Goal: Task Accomplishment & Management: Manage account settings

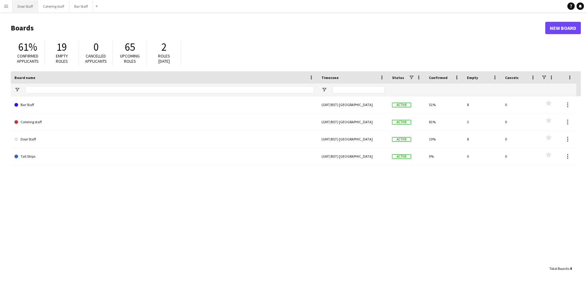
click at [26, 7] on button "Door Staff Close" at bounding box center [26, 6] width 26 height 12
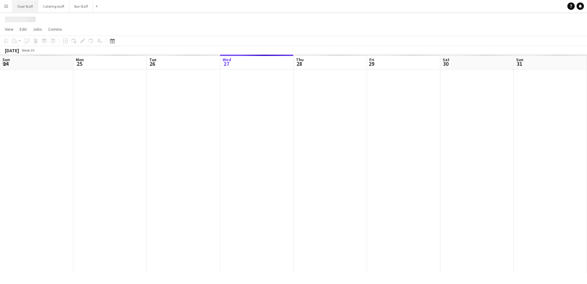
scroll to position [0, 147]
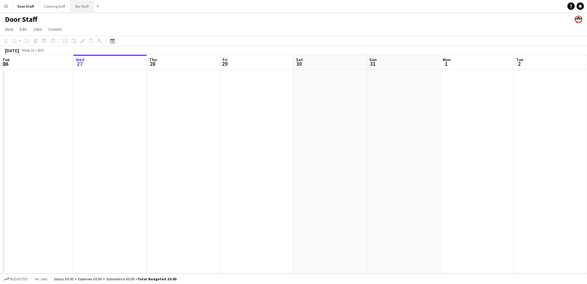
click at [82, 5] on button "Bar Staff Close" at bounding box center [82, 6] width 24 height 12
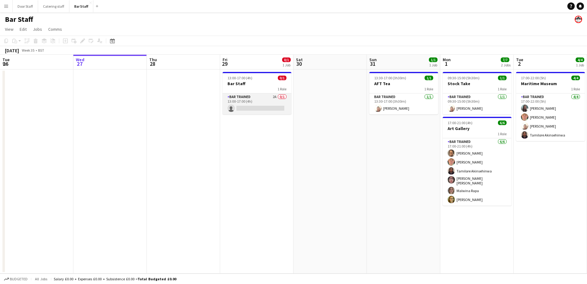
click at [251, 100] on app-card-role "Bar trained 2A 0/1 13:00-17:00 (4h) single-neutral-actions" at bounding box center [257, 103] width 69 height 21
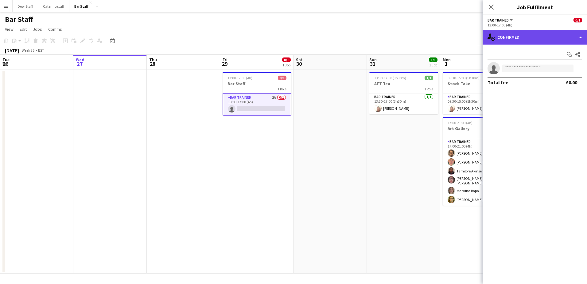
click at [543, 38] on div "single-neutral-actions-check-2 Confirmed" at bounding box center [535, 37] width 104 height 15
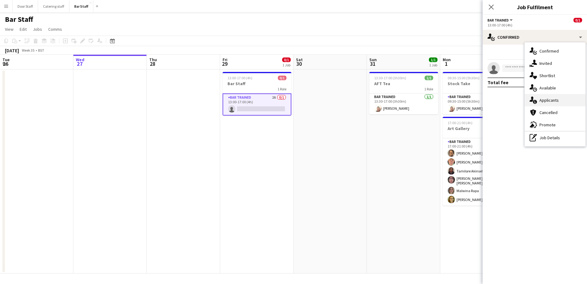
click at [549, 100] on div "single-neutral-actions-information Applicants" at bounding box center [555, 100] width 61 height 12
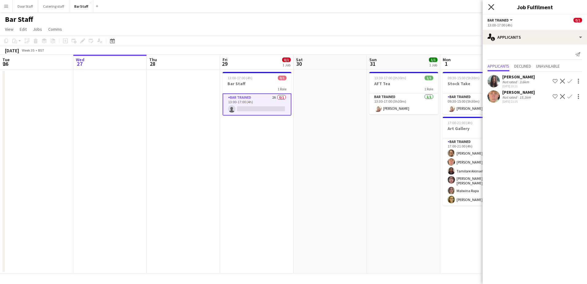
click at [489, 7] on icon "Close pop-in" at bounding box center [492, 7] width 6 height 6
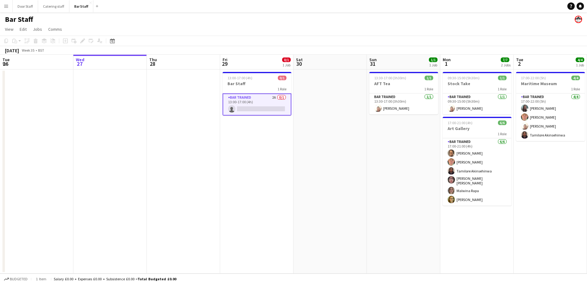
click at [257, 109] on app-card-role "Bar trained 2A 0/1 13:00-17:00 (4h) single-neutral-actions" at bounding box center [257, 104] width 69 height 22
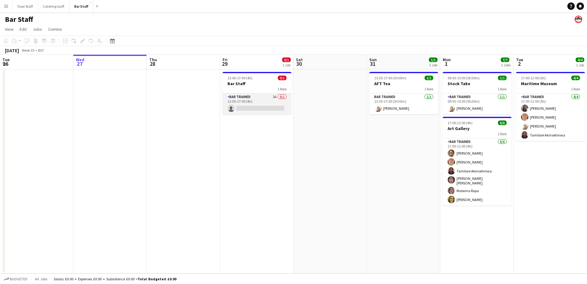
click at [244, 99] on app-card-role "Bar trained 2A 0/1 13:00-17:00 (4h) single-neutral-actions" at bounding box center [257, 103] width 69 height 21
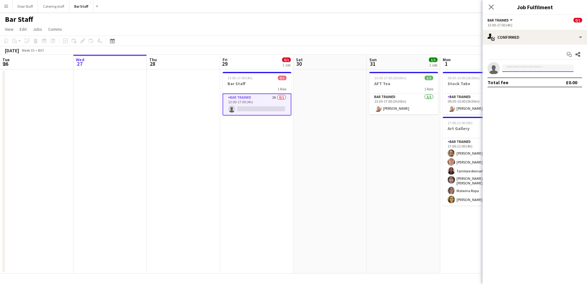
click at [525, 68] on input at bounding box center [538, 68] width 71 height 7
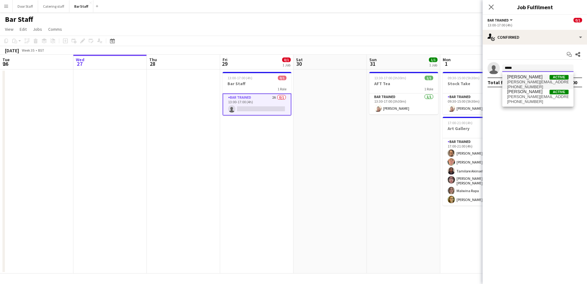
type input "*****"
click at [520, 80] on span "[PERSON_NAME][EMAIL_ADDRESS][DOMAIN_NAME]" at bounding box center [538, 82] width 61 height 5
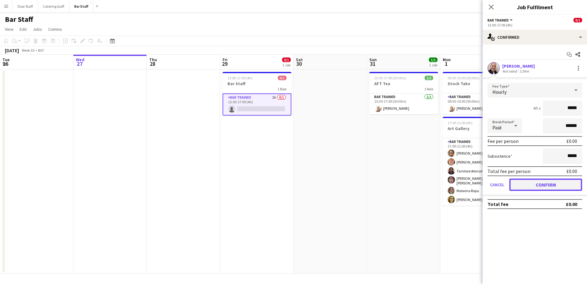
click at [551, 186] on button "Confirm" at bounding box center [546, 185] width 73 height 12
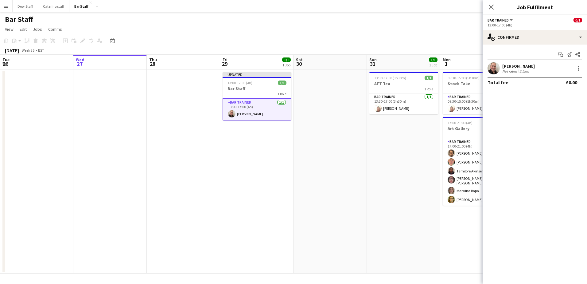
click at [289, 172] on app-date-cell "Updated 13:00-17:00 (4h) 1/1 Bar Staff 1 Role Bar trained [DATE] 13:00-17:00 (4…" at bounding box center [256, 171] width 73 height 204
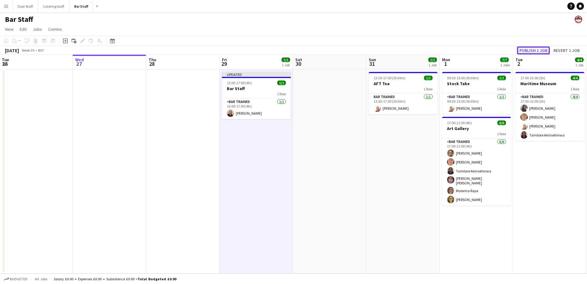
click at [539, 52] on button "Publish 1 job" at bounding box center [533, 50] width 33 height 8
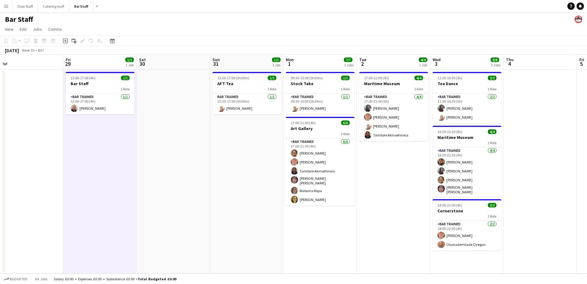
scroll to position [0, 219]
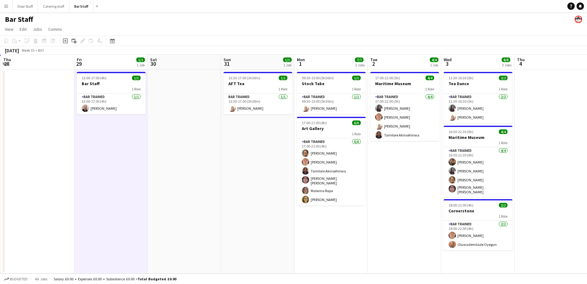
drag, startPoint x: 563, startPoint y: 202, endPoint x: 417, endPoint y: 197, distance: 145.4
click at [417, 197] on app-calendar-viewport "Mon 25 Tue 26 Wed 27 Thu 28 Fri 29 1/1 1 Job Sat 30 Sun 31 1/1 1 Job Mon 1 7/7 …" at bounding box center [293, 164] width 587 height 219
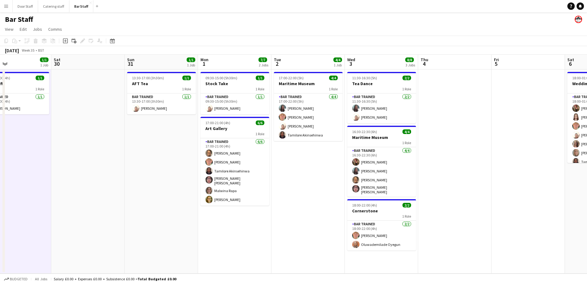
scroll to position [0, 243]
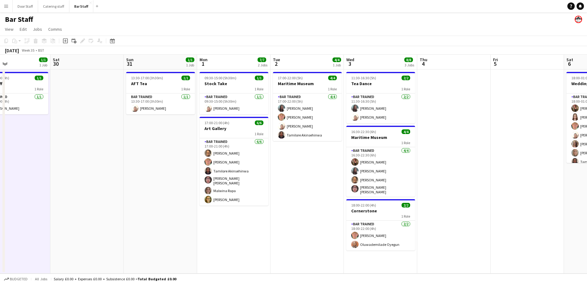
drag, startPoint x: 374, startPoint y: 212, endPoint x: 277, endPoint y: 211, distance: 97.4
click at [277, 211] on app-calendar-viewport "Tue 26 Wed 27 Thu 28 Fri 29 1/1 1 Job Sat 30 Sun 31 1/1 1 Job Mon 1 7/7 2 Jobs …" at bounding box center [293, 164] width 587 height 219
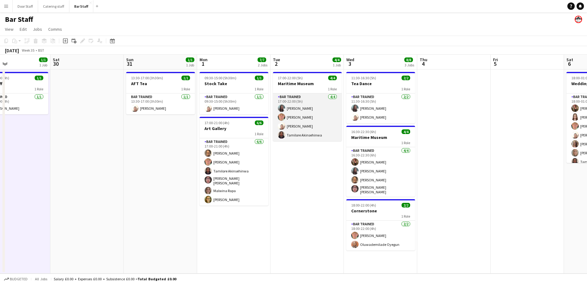
click at [308, 119] on app-card-role "Bar trained [DATE] 17:00-22:00 (5h) [PERSON_NAME] [PERSON_NAME] [PERSON_NAME] […" at bounding box center [307, 117] width 69 height 48
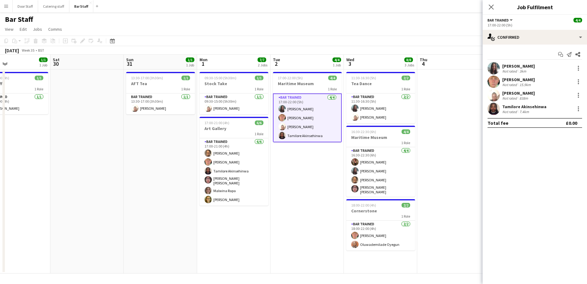
click at [508, 21] on span "Bar trained" at bounding box center [498, 20] width 21 height 5
click at [466, 23] on div "Bar Staff" at bounding box center [293, 18] width 587 height 12
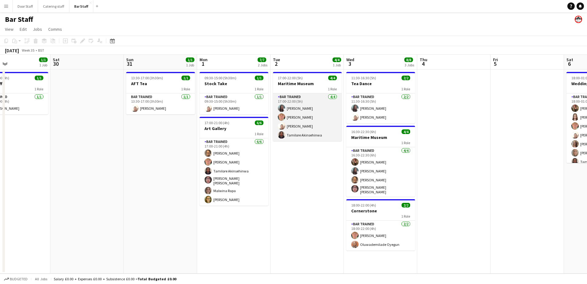
click at [316, 121] on app-card-role "Bar trained [DATE] 17:00-22:00 (5h) [PERSON_NAME] [PERSON_NAME] [PERSON_NAME] […" at bounding box center [307, 117] width 69 height 48
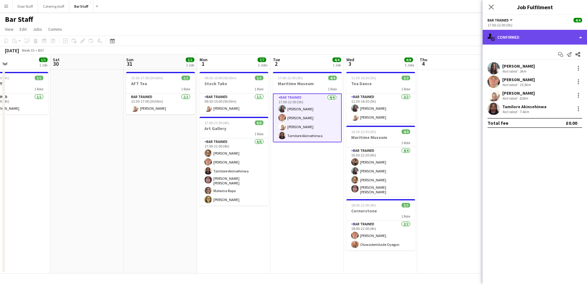
click at [519, 41] on div "single-neutral-actions-check-2 Confirmed" at bounding box center [535, 37] width 104 height 15
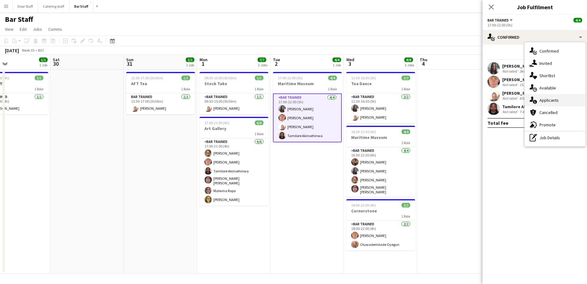
click at [542, 100] on div "single-neutral-actions-information Applicants" at bounding box center [555, 100] width 61 height 12
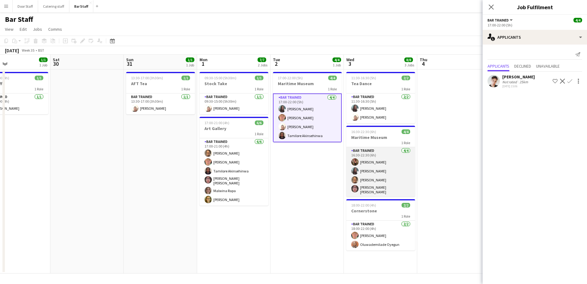
click at [392, 179] on app-card-role "Bar trained [DATE] 16:30-22:30 (6h) [PERSON_NAME] [PERSON_NAME] [PERSON_NAME] […" at bounding box center [381, 171] width 69 height 49
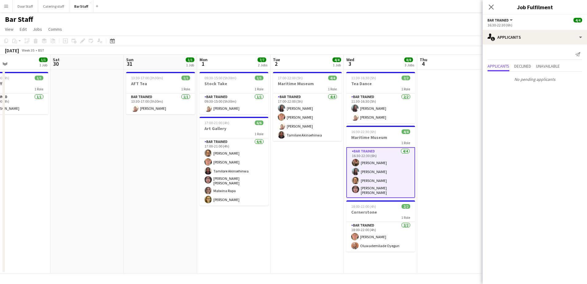
click at [390, 163] on app-card-role "Bar trained [DATE] 16:30-22:30 (6h) [PERSON_NAME] [PERSON_NAME] [PERSON_NAME] […" at bounding box center [381, 172] width 69 height 51
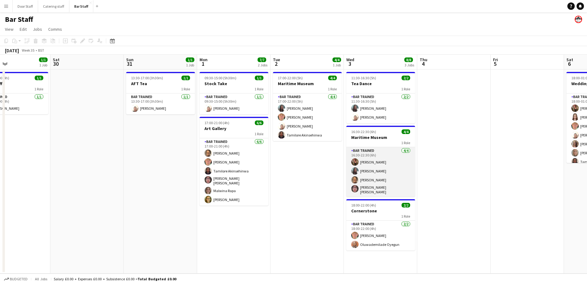
click at [390, 163] on app-card-role "Bar trained [DATE] 16:30-22:30 (6h) [PERSON_NAME] [PERSON_NAME] [PERSON_NAME] […" at bounding box center [381, 171] width 69 height 49
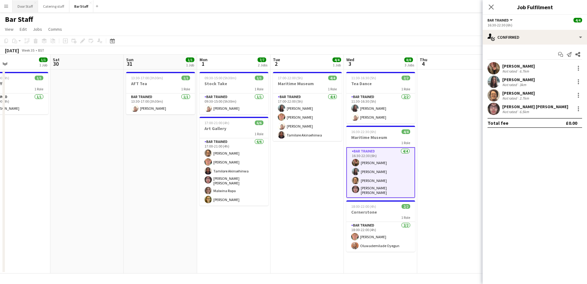
click at [26, 6] on button "Door Staff Close" at bounding box center [26, 6] width 26 height 12
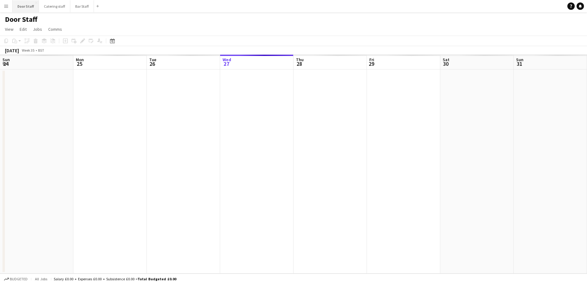
scroll to position [0, 147]
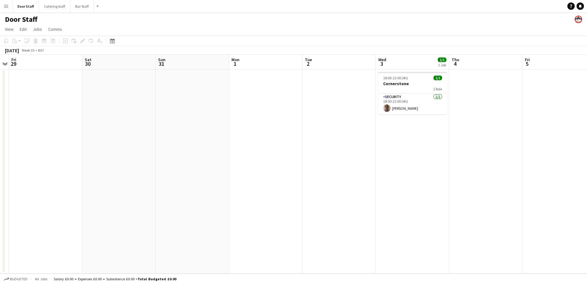
drag, startPoint x: 295, startPoint y: 173, endPoint x: -1, endPoint y: 182, distance: 296.3
click at [0, 182] on html "Menu Boards Boards Boards All jobs Status Workforce Workforce My Workforce Recr…" at bounding box center [293, 142] width 587 height 284
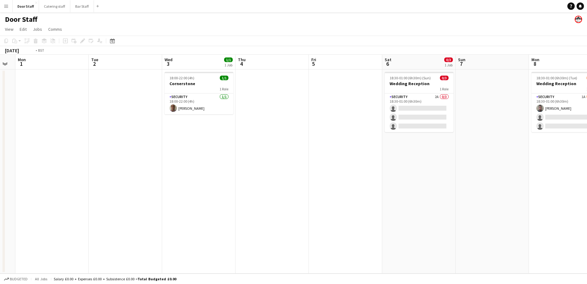
drag, startPoint x: 323, startPoint y: 134, endPoint x: 58, endPoint y: 152, distance: 265.8
click at [17, 152] on app-calendar-viewport "Fri 29 Sat 30 Sun 31 Mon 1 Tue 2 Wed 3 1/1 1 Job Thu 4 Fri 5 Sat 6 0/3 1 Job Su…" at bounding box center [293, 164] width 587 height 219
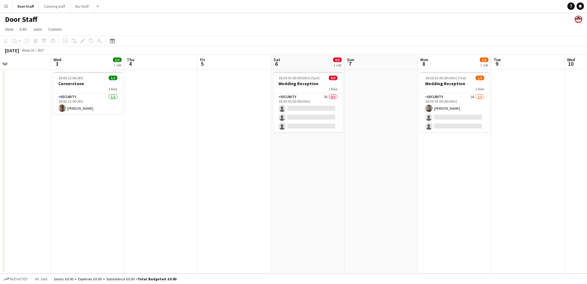
scroll to position [0, 244]
drag, startPoint x: 258, startPoint y: 153, endPoint x: 238, endPoint y: 153, distance: 20.0
click at [238, 153] on app-calendar-viewport "Sat 30 Sun 31 Mon 1 Tue 2 Wed 3 1/1 1 Job Thu 4 Fri 5 Sat 6 0/3 1 Job Sun 7 Mon…" at bounding box center [293, 164] width 587 height 219
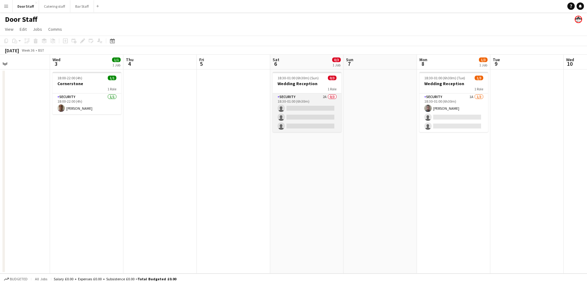
click at [300, 103] on app-card-role "Security 2A 0/3 18:30-01:00 (6h30m) single-neutral-actions single-neutral-actio…" at bounding box center [307, 112] width 69 height 39
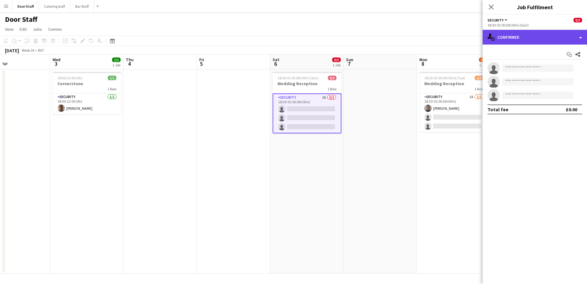
click at [538, 38] on div "single-neutral-actions-check-2 Confirmed" at bounding box center [535, 37] width 104 height 15
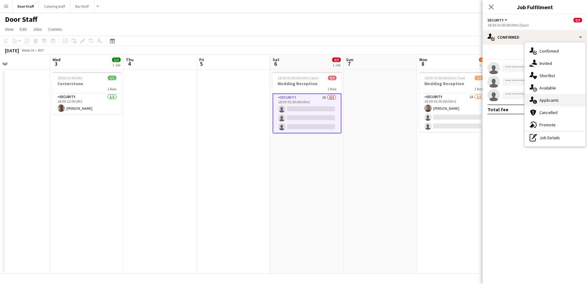
click at [547, 100] on div "single-neutral-actions-information Applicants" at bounding box center [555, 100] width 61 height 12
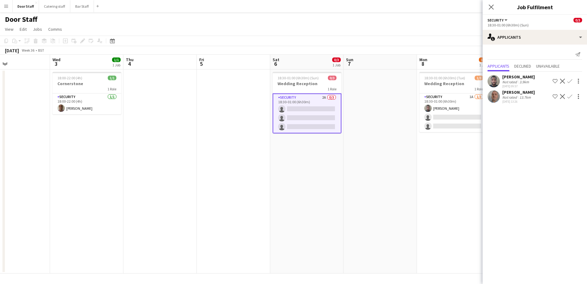
click at [569, 81] on app-icon "Confirm" at bounding box center [570, 81] width 5 height 5
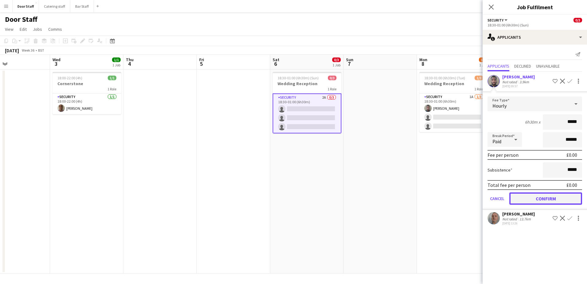
click at [542, 197] on button "Confirm" at bounding box center [546, 198] width 73 height 12
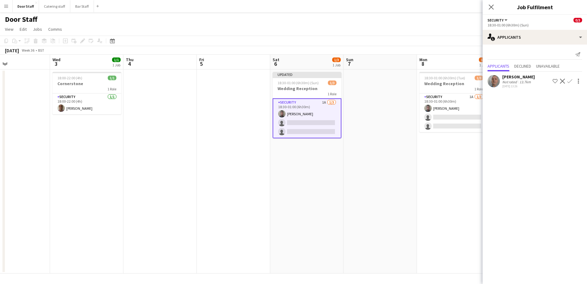
click at [573, 82] on button "Confirm" at bounding box center [570, 80] width 7 height 7
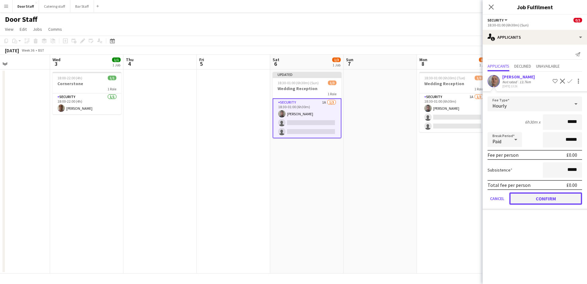
click at [541, 194] on button "Confirm" at bounding box center [546, 198] width 73 height 12
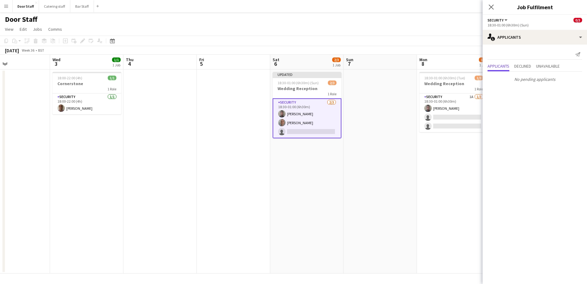
click at [320, 131] on app-card-role "Security [DATE] 18:30-01:00 (6h30m) [PERSON_NAME] [PERSON_NAME] single-neutral-…" at bounding box center [307, 118] width 69 height 40
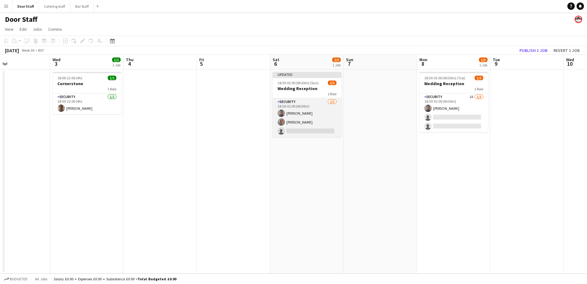
click at [304, 128] on app-card-role "Security [DATE] 18:30-01:00 (6h30m) [PERSON_NAME] [PERSON_NAME] single-neutral-…" at bounding box center [307, 117] width 69 height 39
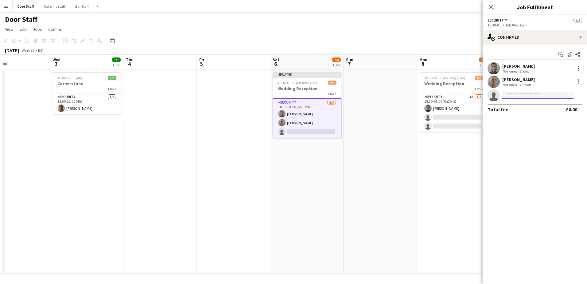
click at [516, 96] on input at bounding box center [538, 95] width 71 height 7
type input "*"
type input "******"
click at [522, 104] on span "[PERSON_NAME]" at bounding box center [525, 103] width 35 height 5
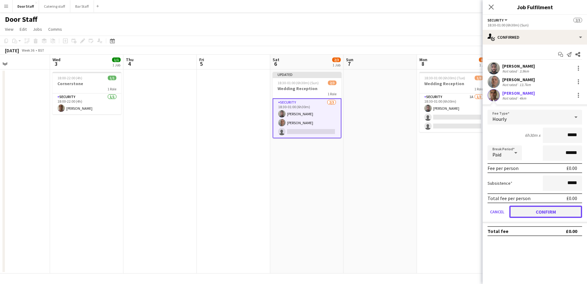
click at [530, 215] on button "Confirm" at bounding box center [546, 212] width 73 height 12
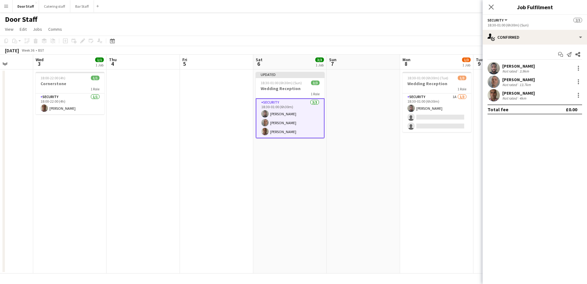
drag, startPoint x: 403, startPoint y: 185, endPoint x: 306, endPoint y: 192, distance: 97.3
click at [306, 192] on app-calendar-viewport "Sun 31 Mon 1 Tue 2 Wed 3 1/1 1 Job Thu 4 Fri 5 Sat 6 3/3 1 Job Sun 7 Mon 8 1/3 …" at bounding box center [293, 164] width 587 height 219
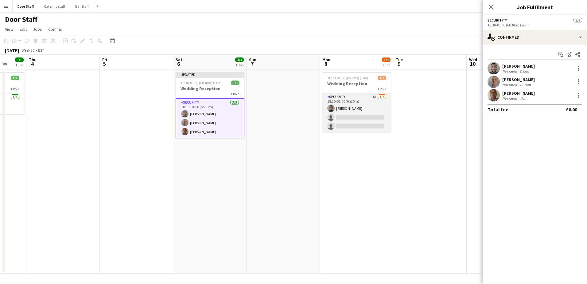
click at [362, 106] on app-card-role "Security 1A [DATE] 18:30-01:00 (6h30m) [PERSON_NAME] single-neutral-actions sin…" at bounding box center [357, 112] width 69 height 39
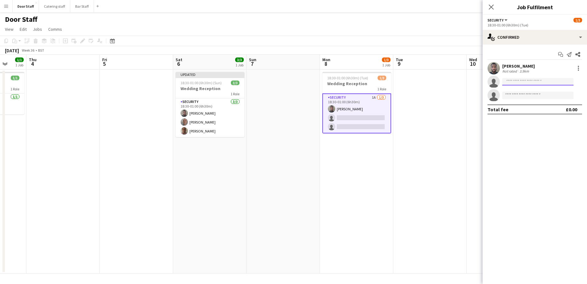
click at [518, 80] on input at bounding box center [538, 81] width 71 height 7
type input "******"
click at [524, 93] on span "[PERSON_NAME]" at bounding box center [525, 90] width 35 height 5
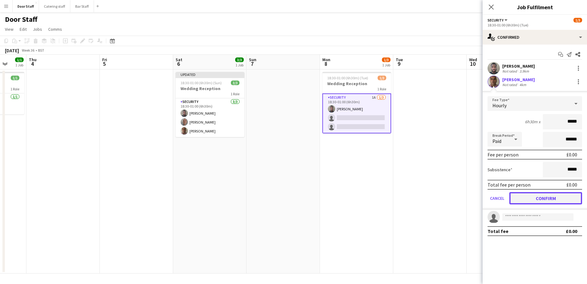
click at [543, 196] on button "Confirm" at bounding box center [546, 198] width 73 height 12
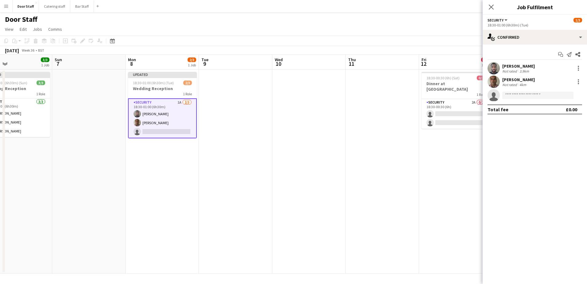
scroll to position [0, 247]
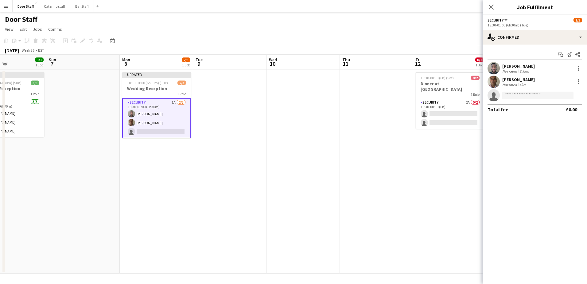
drag, startPoint x: 438, startPoint y: 193, endPoint x: 237, endPoint y: 184, distance: 200.5
click at [237, 184] on app-calendar-viewport "Wed 3 1/1 1 Job Thu 4 Fri 5 Sat 6 3/3 1 Job Sun 7 Mon 8 2/3 1 Job Tue 9 Wed 10 …" at bounding box center [293, 164] width 587 height 219
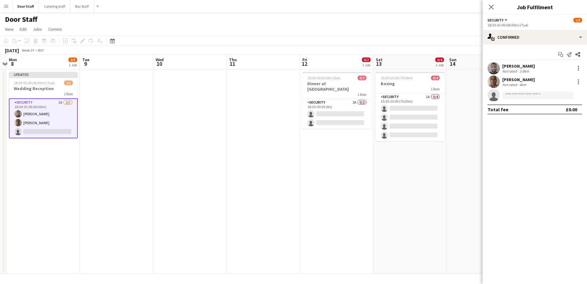
drag, startPoint x: 339, startPoint y: 165, endPoint x: 143, endPoint y: 163, distance: 196.9
click at [143, 163] on app-calendar-viewport "Fri 5 Sat 6 3/3 1 Job Sun 7 Mon 8 2/3 1 Job Tue 9 Wed 10 Thu 11 Fri 12 0/2 1 Jo…" at bounding box center [293, 164] width 587 height 219
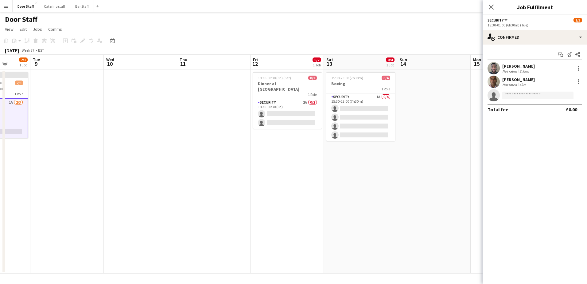
drag, startPoint x: 302, startPoint y: 166, endPoint x: 124, endPoint y: 145, distance: 179.1
click at [124, 145] on app-calendar-viewport "Sat 6 3/3 1 Job Sun 7 Mon 8 2/3 1 Job Tue 9 Wed 10 Thu 11 Fri 12 0/2 1 Job Sat …" at bounding box center [293, 164] width 587 height 219
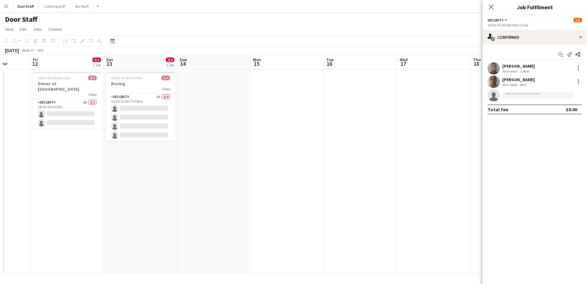
scroll to position [0, 193]
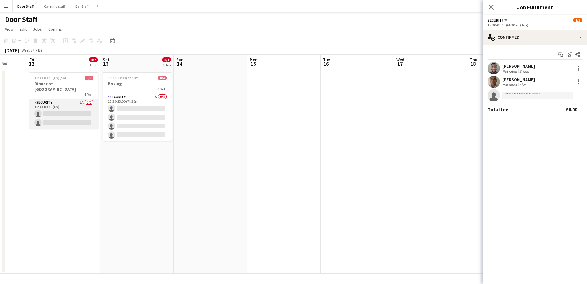
click at [70, 99] on app-card-role "Security 2A 0/2 18:30-00:30 (6h) single-neutral-actions single-neutral-actions" at bounding box center [63, 114] width 69 height 30
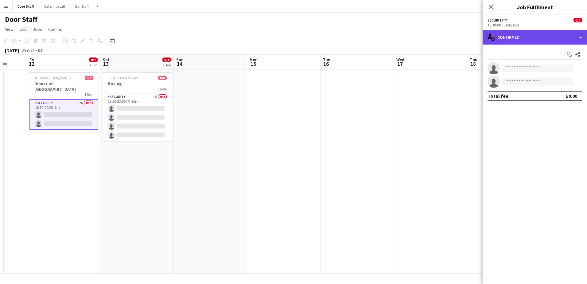
click at [514, 36] on div "single-neutral-actions-check-2 Confirmed" at bounding box center [535, 37] width 104 height 15
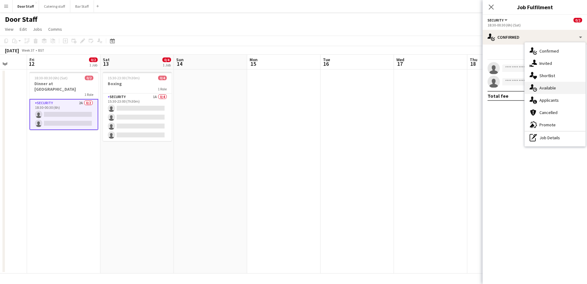
click at [546, 88] on div "single-neutral-actions-upload Available" at bounding box center [555, 88] width 61 height 12
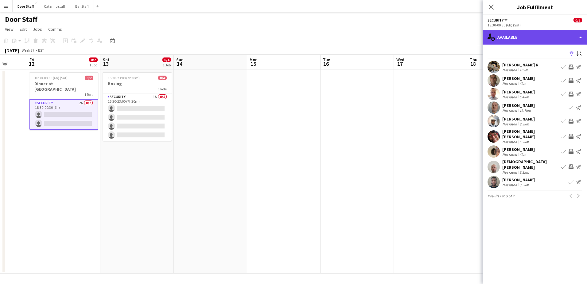
click at [516, 39] on div "single-neutral-actions-upload Available" at bounding box center [535, 37] width 104 height 15
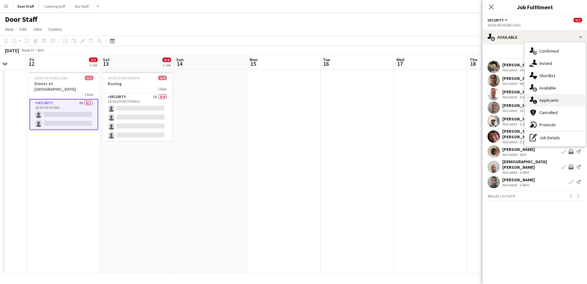
click at [547, 97] on div "single-neutral-actions-information Applicants" at bounding box center [555, 100] width 61 height 12
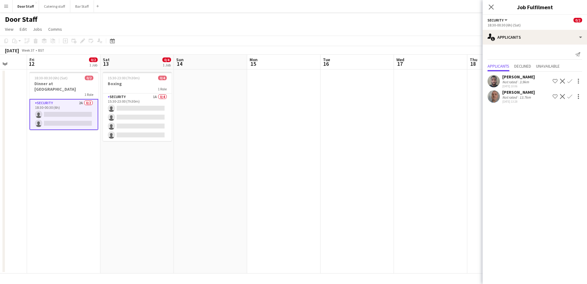
click at [571, 80] on app-icon "Confirm" at bounding box center [570, 81] width 5 height 5
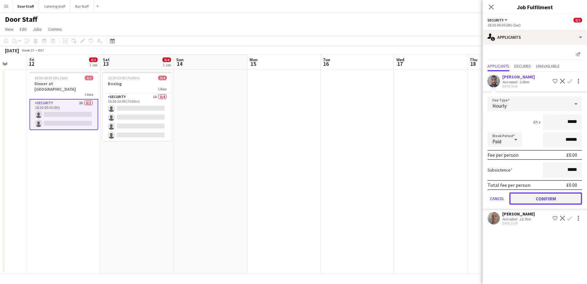
click at [562, 198] on button "Confirm" at bounding box center [546, 198] width 73 height 12
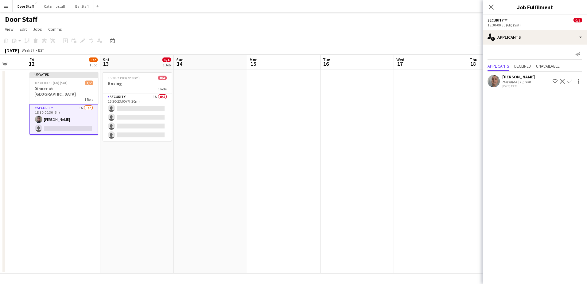
click at [571, 81] on app-icon "Confirm" at bounding box center [570, 81] width 5 height 5
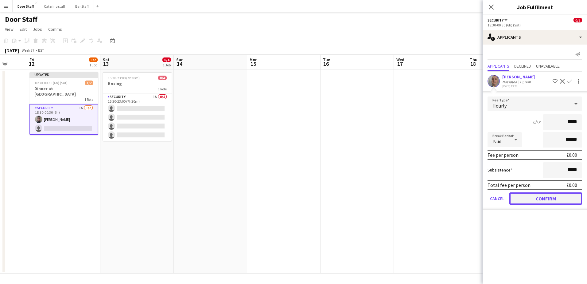
click at [548, 197] on button "Confirm" at bounding box center [546, 198] width 73 height 12
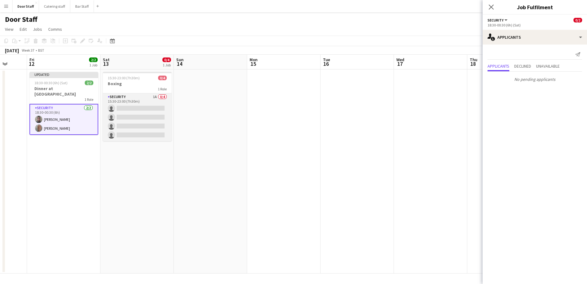
click at [131, 110] on app-card-role "Security 1A 0/4 15:30-23:00 (7h30m) single-neutral-actions single-neutral-actio…" at bounding box center [137, 117] width 69 height 48
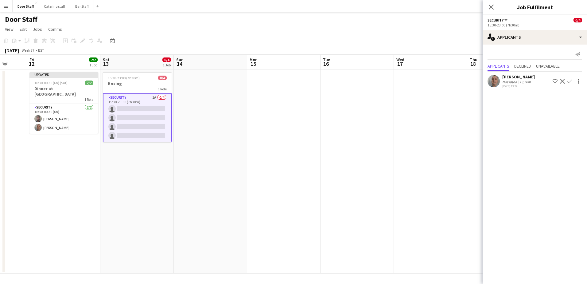
click at [571, 79] on app-icon "Confirm" at bounding box center [570, 81] width 5 height 5
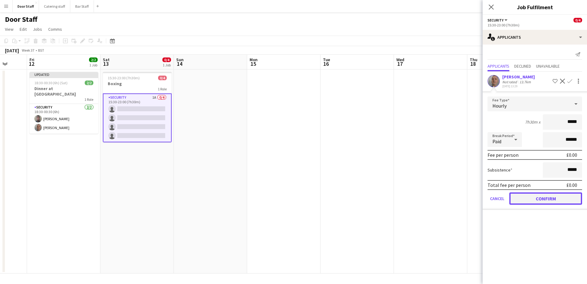
click at [568, 196] on button "Confirm" at bounding box center [546, 198] width 73 height 12
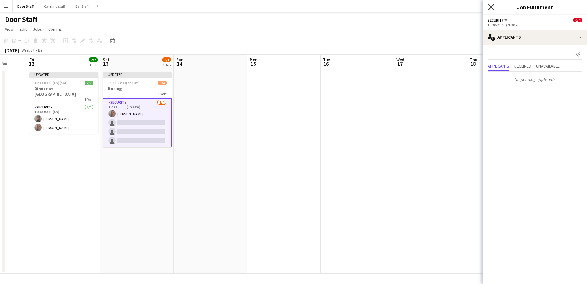
click at [493, 8] on icon "Close pop-in" at bounding box center [492, 7] width 6 height 6
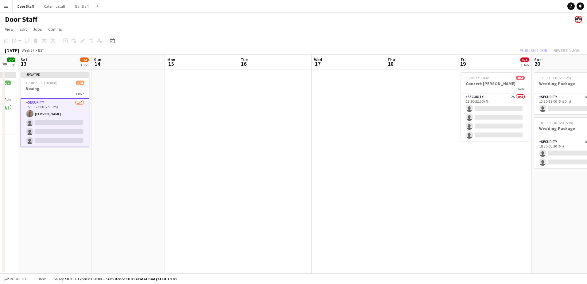
scroll to position [0, 241]
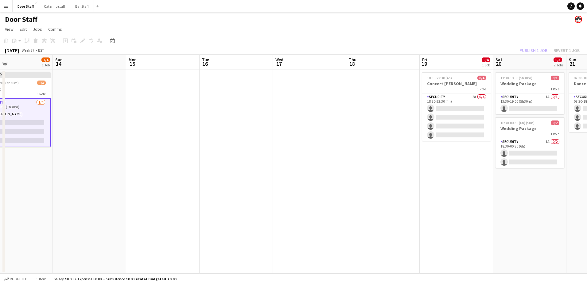
drag, startPoint x: 459, startPoint y: 140, endPoint x: 341, endPoint y: 130, distance: 118.7
click at [341, 130] on app-calendar-viewport "Wed 10 Thu 11 Fri 12 2/2 1 Job Sat 13 1/4 1 Job Sun 14 Mon 15 Tue 16 Wed 17 Thu…" at bounding box center [293, 164] width 587 height 219
click at [535, 51] on div "Publish 1 job Revert 1 job" at bounding box center [549, 50] width 75 height 8
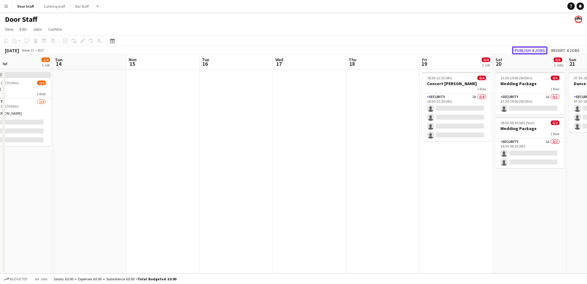
click at [535, 51] on button "Publish 4 jobs" at bounding box center [529, 50] width 35 height 8
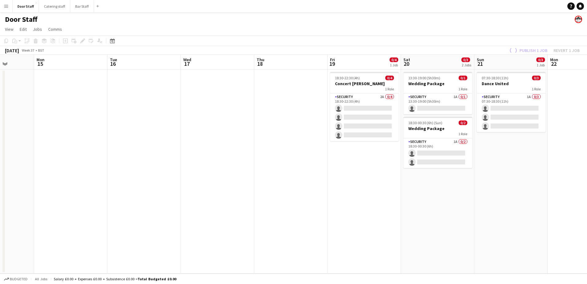
scroll to position [0, 198]
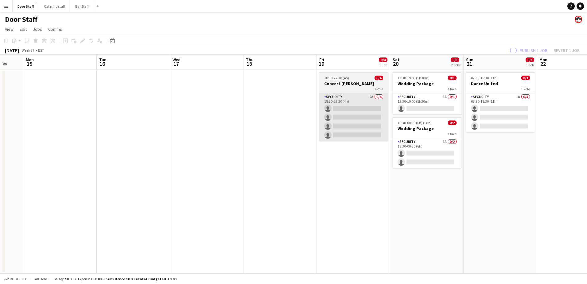
drag, startPoint x: 450, startPoint y: 155, endPoint x: 343, endPoint y: 120, distance: 112.7
click at [346, 158] on app-calendar-viewport "Fri 12 2/2 1 Job Sat 13 1/4 1 Job Sun 14 Mon 15 Tue 16 Wed 17 Thu 18 Fri 19 0/4…" at bounding box center [293, 164] width 587 height 219
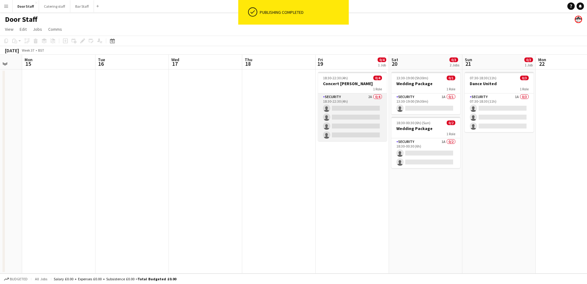
click at [344, 116] on app-card-role "Security 2A 0/4 18:30-22:30 (4h) single-neutral-actions single-neutral-actions …" at bounding box center [352, 117] width 69 height 48
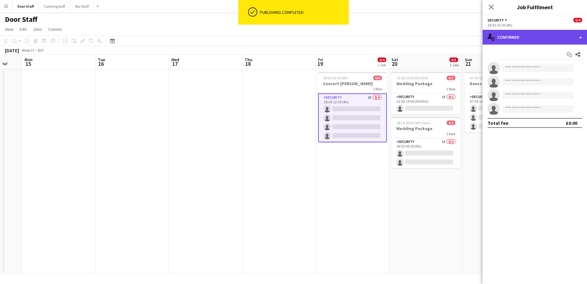
click at [530, 37] on div "single-neutral-actions-check-2 Confirmed" at bounding box center [535, 37] width 104 height 15
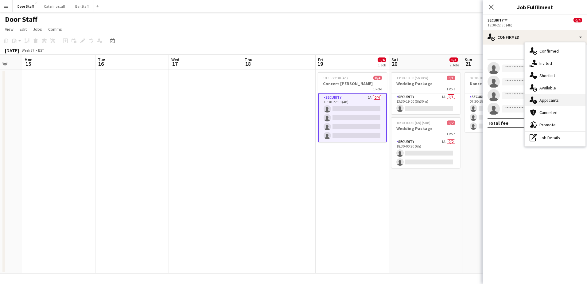
click at [544, 99] on div "single-neutral-actions-information Applicants" at bounding box center [555, 100] width 61 height 12
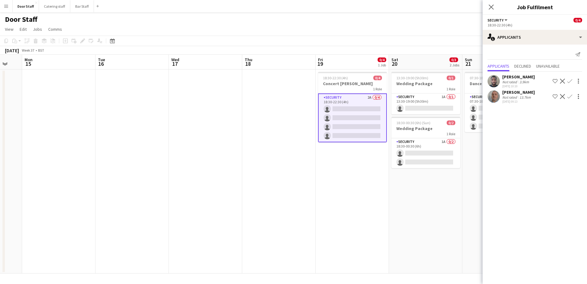
click at [570, 80] on app-icon "Confirm" at bounding box center [570, 81] width 5 height 5
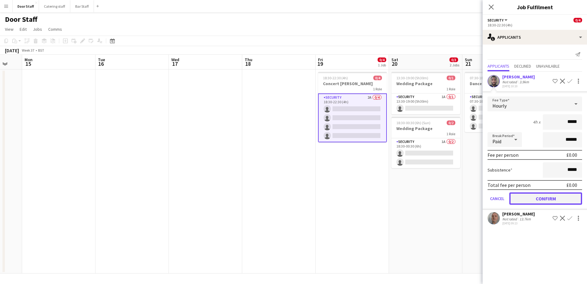
click at [536, 199] on button "Confirm" at bounding box center [546, 198] width 73 height 12
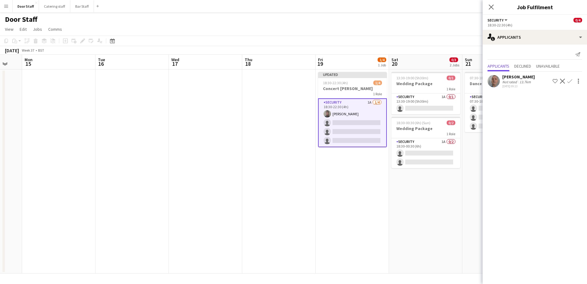
click at [573, 80] on button "Confirm" at bounding box center [570, 80] width 7 height 7
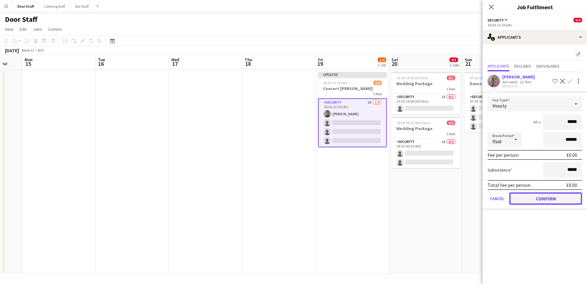
click at [543, 198] on button "Confirm" at bounding box center [546, 198] width 73 height 12
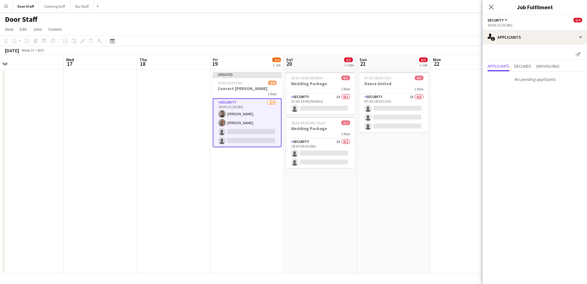
scroll to position [0, 234]
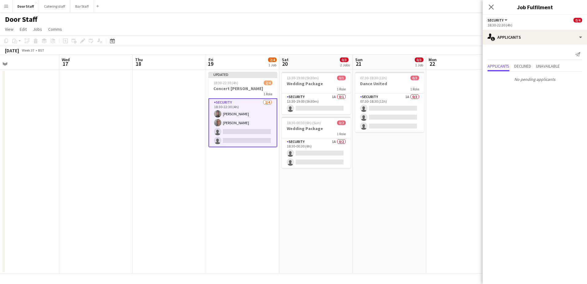
drag, startPoint x: 449, startPoint y: 199, endPoint x: 339, endPoint y: 180, distance: 111.0
click at [339, 180] on app-calendar-viewport "Sat 13 1/4 1 Job Sun 14 Mon 15 Tue 16 Wed 17 Thu 18 Fri 19 2/4 1 Job Sat 20 0/3…" at bounding box center [293, 164] width 587 height 219
click at [311, 102] on app-card-role "Security 1A 0/1 13:30-19:00 (5h30m) single-neutral-actions" at bounding box center [316, 103] width 69 height 21
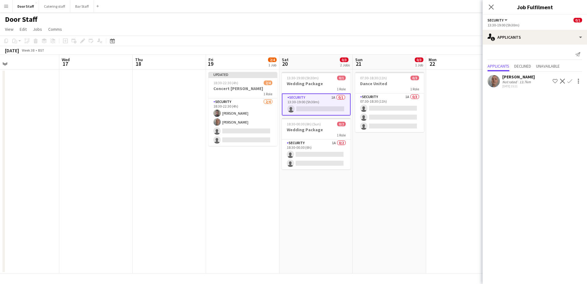
click at [571, 81] on app-icon "Confirm" at bounding box center [570, 81] width 5 height 5
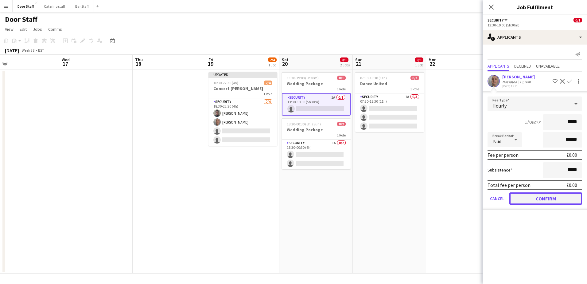
click at [547, 198] on button "Confirm" at bounding box center [546, 198] width 73 height 12
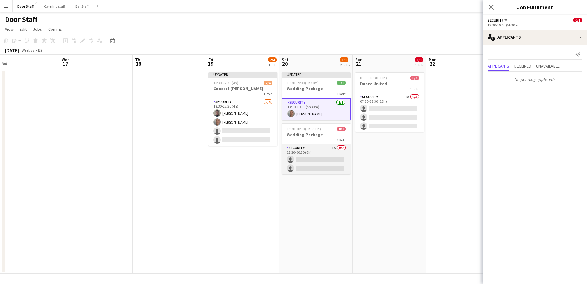
click at [310, 155] on app-card-role "Security 1A 0/2 18:30-00:30 (6h) single-neutral-actions single-neutral-actions" at bounding box center [316, 159] width 69 height 30
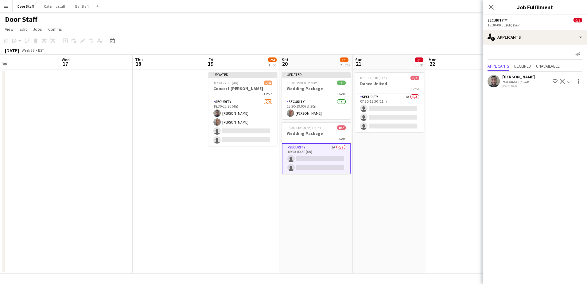
click at [570, 81] on app-icon "Confirm" at bounding box center [570, 81] width 5 height 5
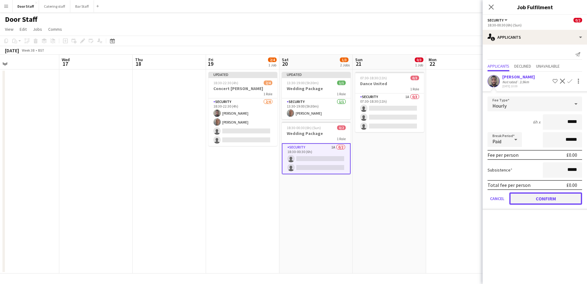
click at [535, 197] on button "Confirm" at bounding box center [546, 198] width 73 height 12
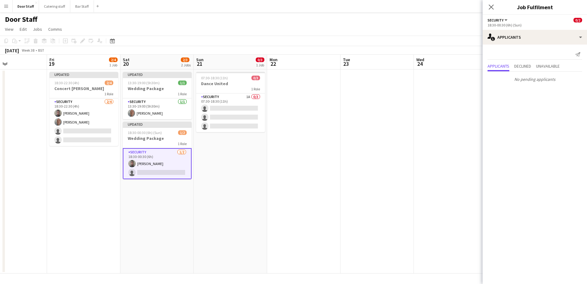
scroll to position [0, 203]
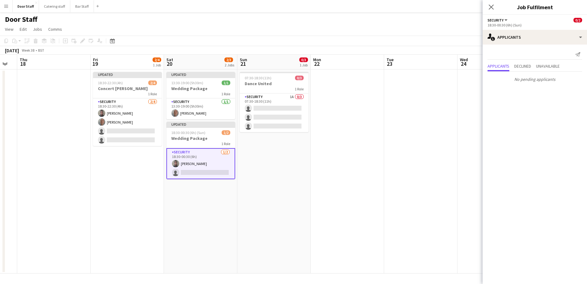
drag, startPoint x: 440, startPoint y: 193, endPoint x: 324, endPoint y: 174, distance: 117.1
click at [324, 174] on app-calendar-viewport "Mon 15 Tue 16 Wed 17 Thu 18 Fri 19 2/4 1 Job Sat 20 2/3 2 Jobs Sun 21 0/3 1 Job…" at bounding box center [293, 164] width 587 height 219
click at [270, 108] on app-card-role "Security 1A 0/3 07:30-18:30 (11h) single-neutral-actions single-neutral-actions…" at bounding box center [274, 112] width 69 height 39
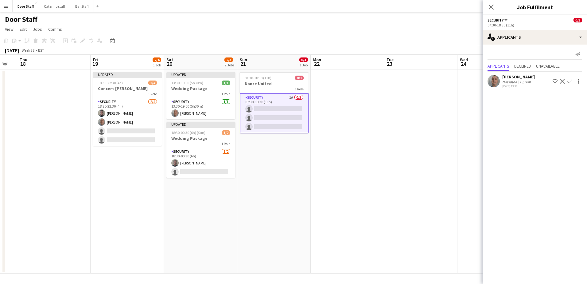
click at [573, 79] on button "Confirm" at bounding box center [570, 80] width 7 height 7
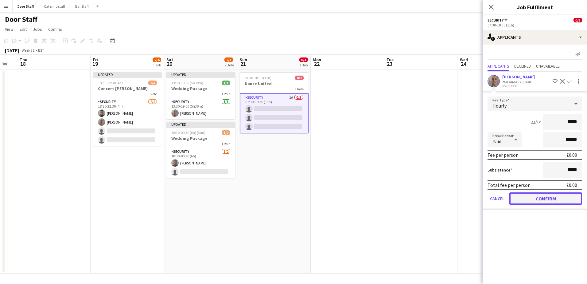
click at [555, 199] on button "Confirm" at bounding box center [546, 198] width 73 height 12
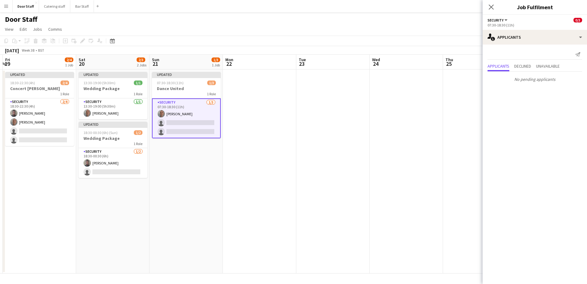
scroll to position [0, 238]
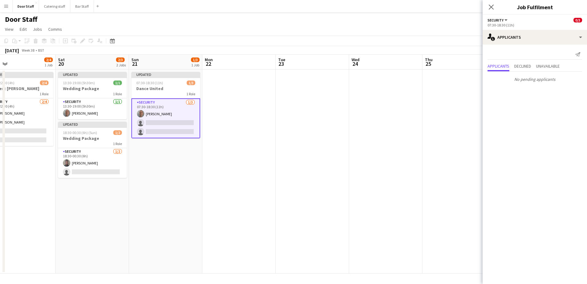
drag, startPoint x: 426, startPoint y: 181, endPoint x: 330, endPoint y: 179, distance: 95.6
click at [330, 179] on app-calendar-viewport "Tue 16 Wed 17 Thu 18 Fri 19 2/4 1 Job Sat 20 2/3 2 Jobs Sun 21 1/3 1 Job Mon 22…" at bounding box center [293, 164] width 587 height 219
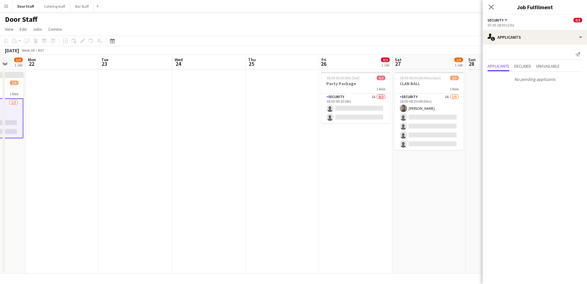
scroll to position [0, 197]
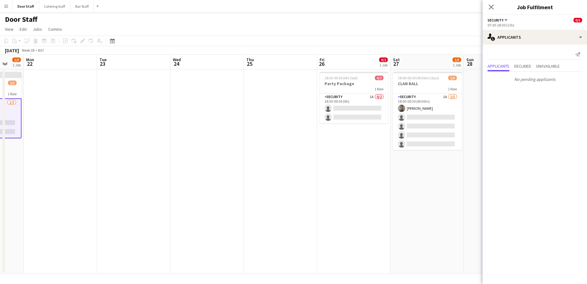
drag, startPoint x: 397, startPoint y: 113, endPoint x: 260, endPoint y: 100, distance: 138.3
click at [260, 100] on app-calendar-viewport "Fri 19 2/4 1 Job Sat 20 2/3 2 Jobs Sun 21 1/3 1 Job Mon 22 Tue 23 Wed 24 Thu 25…" at bounding box center [293, 164] width 587 height 219
click at [357, 105] on app-card-role "Security 1A 0/2 18:30-00:30 (6h) single-neutral-actions single-neutral-actions" at bounding box center [354, 108] width 69 height 30
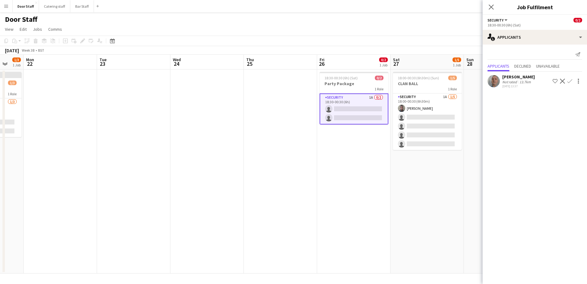
click at [570, 82] on app-icon "Confirm" at bounding box center [570, 81] width 5 height 5
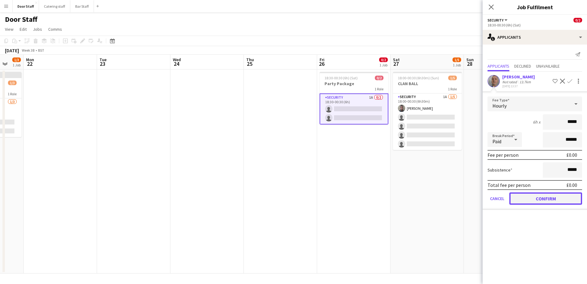
click at [536, 197] on button "Confirm" at bounding box center [546, 198] width 73 height 12
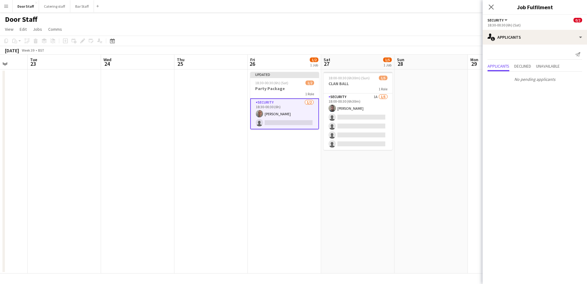
scroll to position [0, 208]
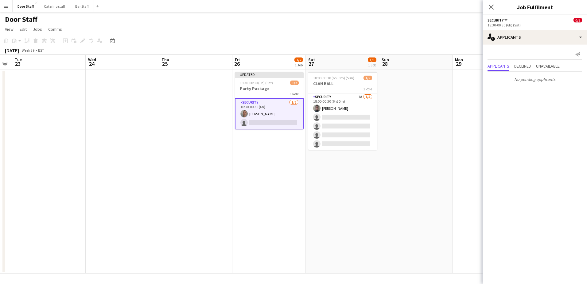
drag, startPoint x: 438, startPoint y: 170, endPoint x: 353, endPoint y: 157, distance: 85.7
click at [353, 157] on app-calendar-viewport "Sat 20 2/3 2 Jobs Sun 21 1/3 1 Job Mon 22 Tue 23 Wed 24 Thu 25 Fri 26 1/2 1 Job…" at bounding box center [293, 164] width 587 height 219
click at [492, 6] on icon at bounding box center [492, 7] width 6 height 6
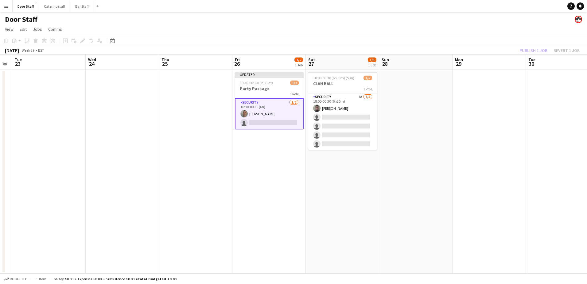
click at [534, 52] on div "Publish 1 job Revert 1 job" at bounding box center [549, 50] width 75 height 8
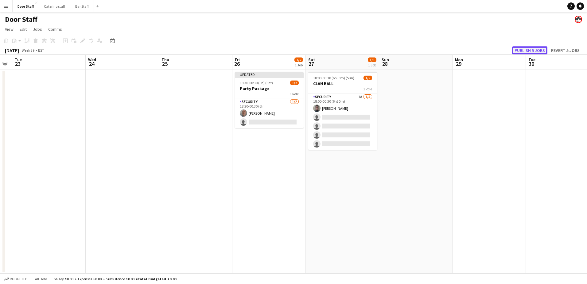
click at [534, 51] on button "Publish 5 jobs" at bounding box center [529, 50] width 35 height 8
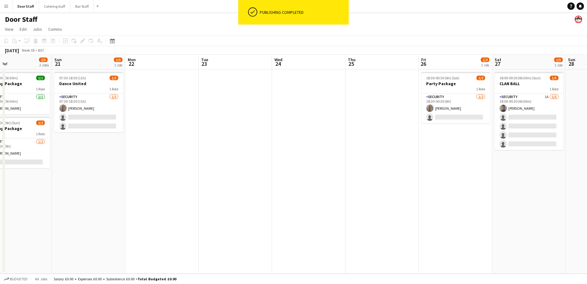
drag, startPoint x: 242, startPoint y: 187, endPoint x: 587, endPoint y: 146, distance: 347.5
click at [587, 146] on html "ok-circled Publishing completed Menu Boards Boards Boards All jobs Status Workf…" at bounding box center [293, 142] width 587 height 284
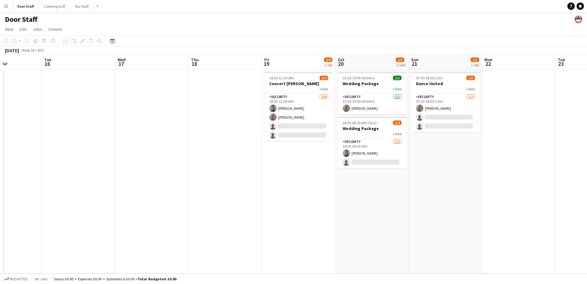
scroll to position [0, 177]
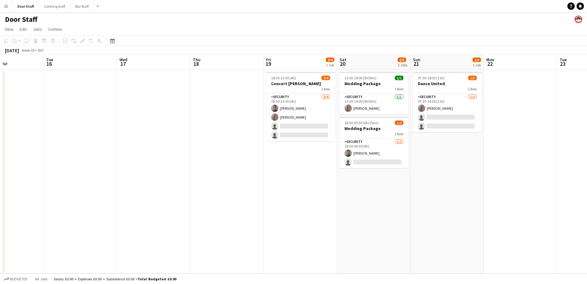
drag, startPoint x: 262, startPoint y: 200, endPoint x: 474, endPoint y: 178, distance: 213.1
click at [474, 178] on app-calendar-viewport "Sat 13 1/4 1 Job Sun 14 Mon 15 Tue 16 Wed 17 Thu 18 Fri 19 2/4 1 Job Sat 20 2/3…" at bounding box center [293, 164] width 587 height 219
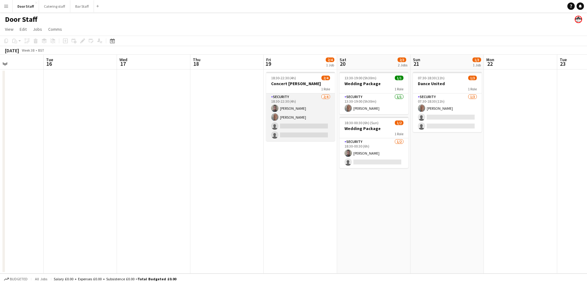
click at [312, 112] on app-card-role "Security [DATE] 18:30-22:30 (4h) [PERSON_NAME] [PERSON_NAME] single-neutral-act…" at bounding box center [300, 117] width 69 height 48
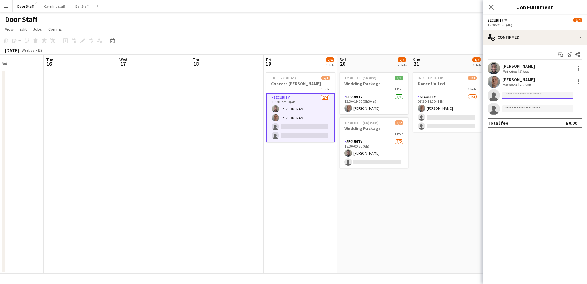
click at [514, 97] on input at bounding box center [538, 95] width 71 height 7
type input "*****"
click at [533, 109] on span "[EMAIL_ADDRESS][DOMAIN_NAME]" at bounding box center [538, 109] width 61 height 5
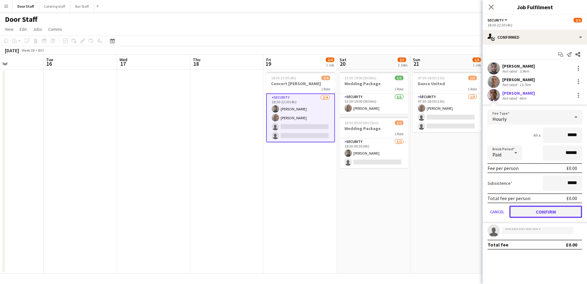
click at [540, 211] on button "Confirm" at bounding box center [546, 212] width 73 height 12
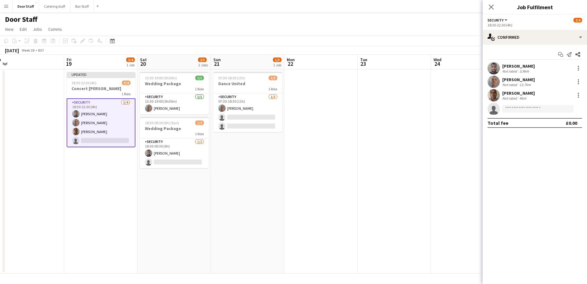
drag, startPoint x: 242, startPoint y: 209, endPoint x: 95, endPoint y: 175, distance: 150.9
click at [95, 175] on app-calendar-viewport "Mon 15 Tue 16 Wed 17 Thu 18 Fri 19 3/4 1 Job Sat 20 2/3 2 Jobs Sun 21 1/3 1 Job…" at bounding box center [293, 164] width 587 height 219
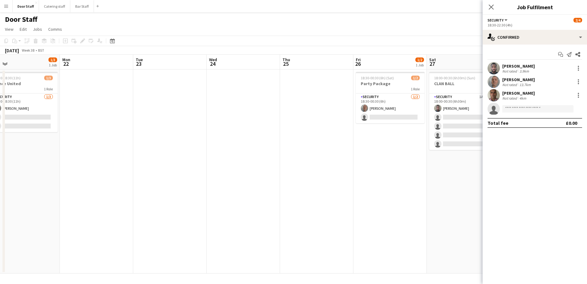
drag, startPoint x: 313, startPoint y: 184, endPoint x: 89, endPoint y: 163, distance: 225.6
click at [89, 163] on app-calendar-viewport "Thu 18 Fri 19 3/4 1 Job Sat 20 2/3 2 Jobs Sun 21 1/3 1 Job Mon 22 Tue 23 Wed 24…" at bounding box center [293, 164] width 587 height 219
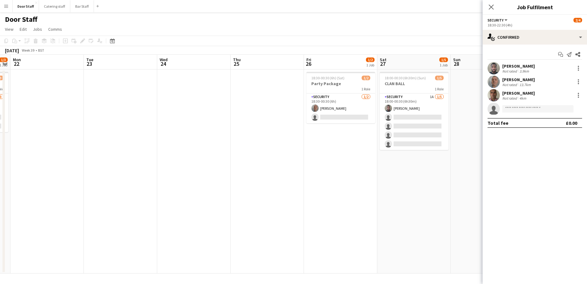
scroll to position [0, 243]
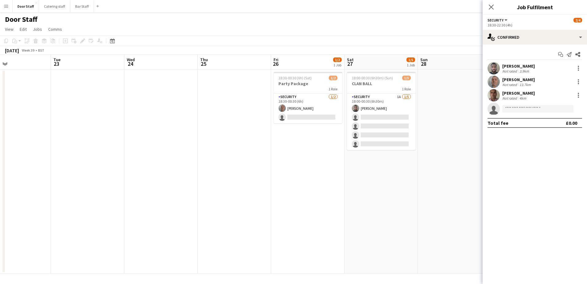
drag, startPoint x: 316, startPoint y: 164, endPoint x: 234, endPoint y: 163, distance: 82.3
click at [234, 163] on app-calendar-viewport "Fri 19 3/4 1 Job Sat 20 2/3 2 Jobs Sun 21 1/3 1 Job Mon 22 Tue 23 Wed 24 Thu 25…" at bounding box center [293, 164] width 587 height 219
click at [302, 107] on app-card-role "Security [DATE] 18:30-00:30 (6h) [PERSON_NAME] single-neutral-actions" at bounding box center [308, 108] width 69 height 30
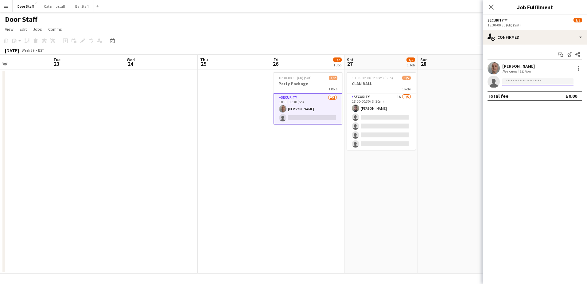
click at [522, 79] on input at bounding box center [538, 81] width 71 height 7
type input "******"
click at [527, 93] on span "[EMAIL_ADDRESS][DOMAIN_NAME]" at bounding box center [538, 95] width 61 height 5
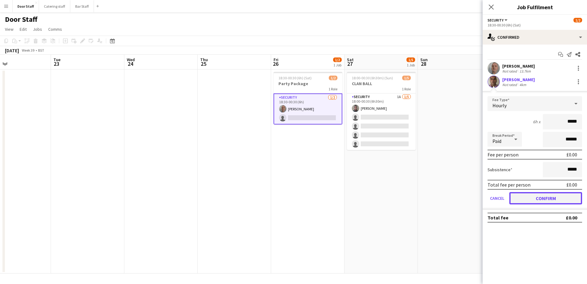
click at [542, 196] on button "Confirm" at bounding box center [546, 198] width 73 height 12
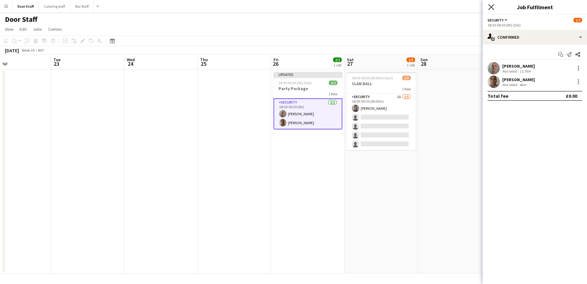
click at [494, 6] on icon "Close pop-in" at bounding box center [492, 7] width 6 height 6
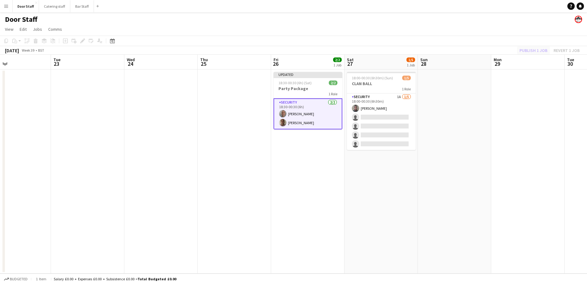
click at [538, 51] on div "Publish 1 job Revert 1 job" at bounding box center [549, 50] width 75 height 8
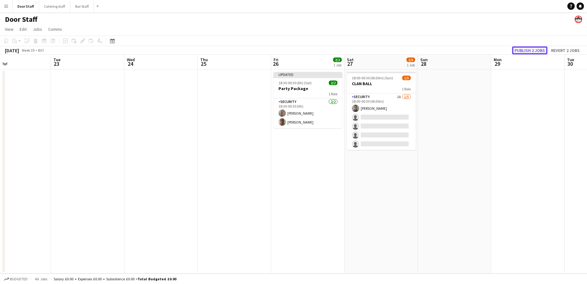
click at [538, 51] on button "Publish 2 jobs" at bounding box center [529, 50] width 35 height 8
